Goal: Information Seeking & Learning: Learn about a topic

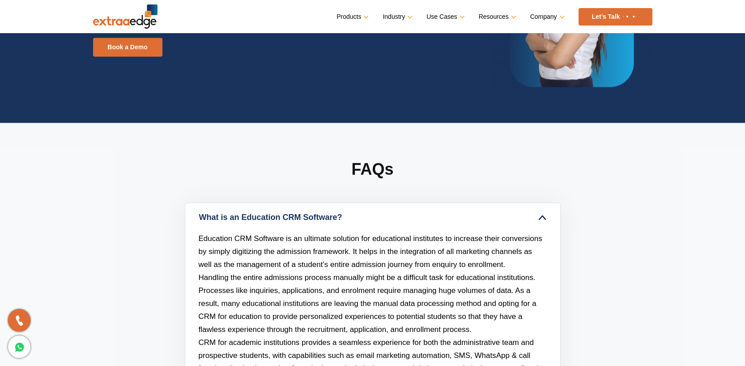
scroll to position [3865, 0]
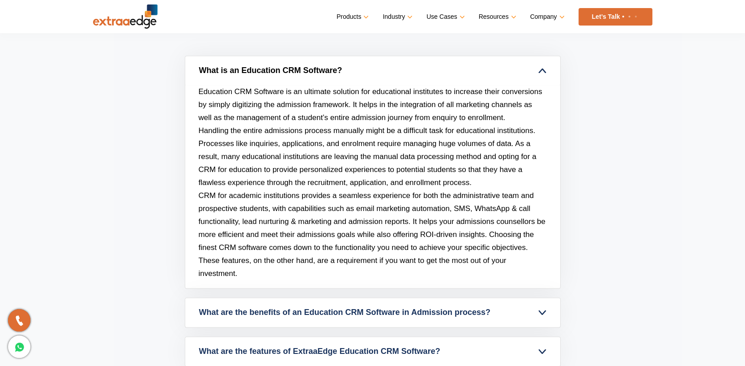
click at [349, 85] on link "What is an Education CRM Software?" at bounding box center [372, 70] width 375 height 29
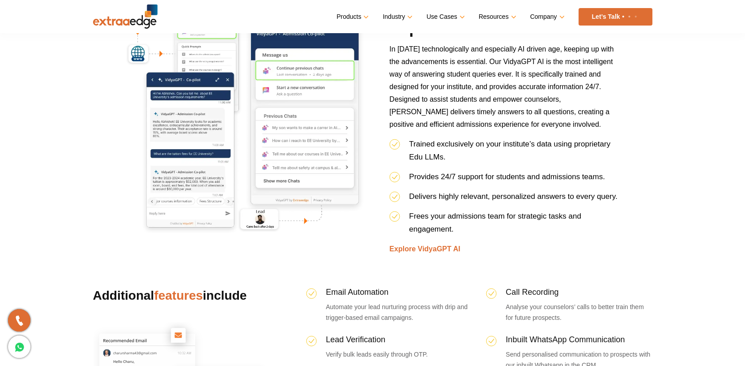
scroll to position [2002, 0]
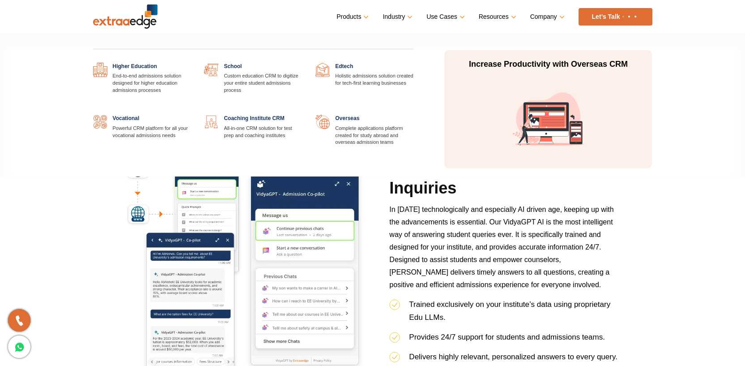
click at [191, 63] on link at bounding box center [191, 63] width 0 height 0
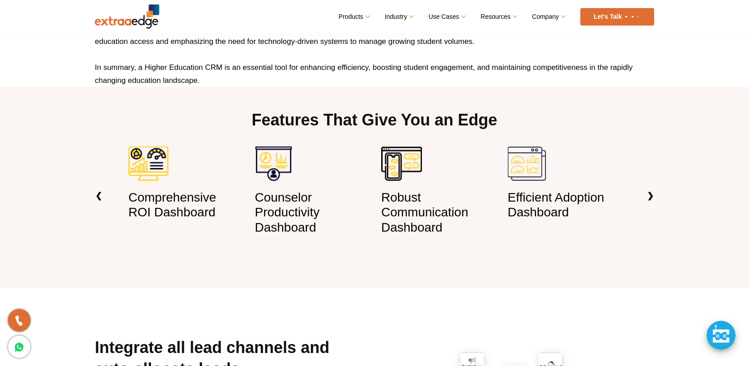
scroll to position [746, 0]
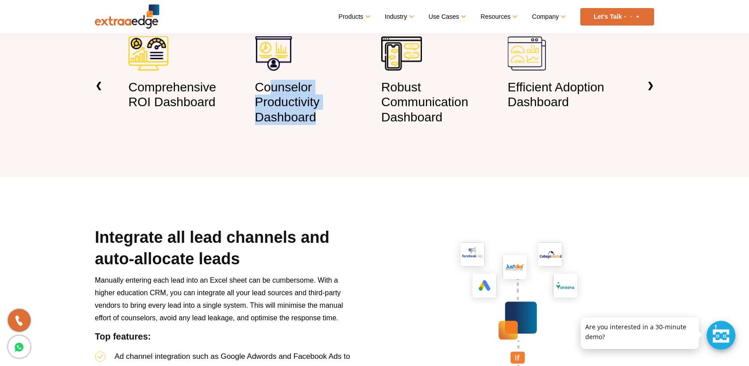
drag, startPoint x: 270, startPoint y: 102, endPoint x: 350, endPoint y: 139, distance: 88.5
click at [350, 128] on div "Counselor Productivity Dashboard" at bounding box center [311, 82] width 127 height 92
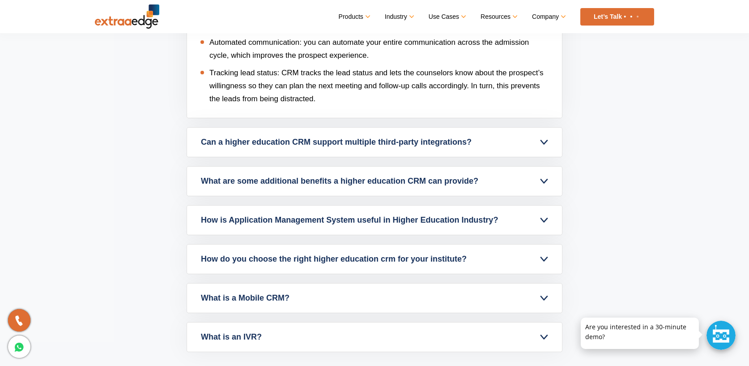
scroll to position [2770, 0]
